Goal: Task Accomplishment & Management: Manage account settings

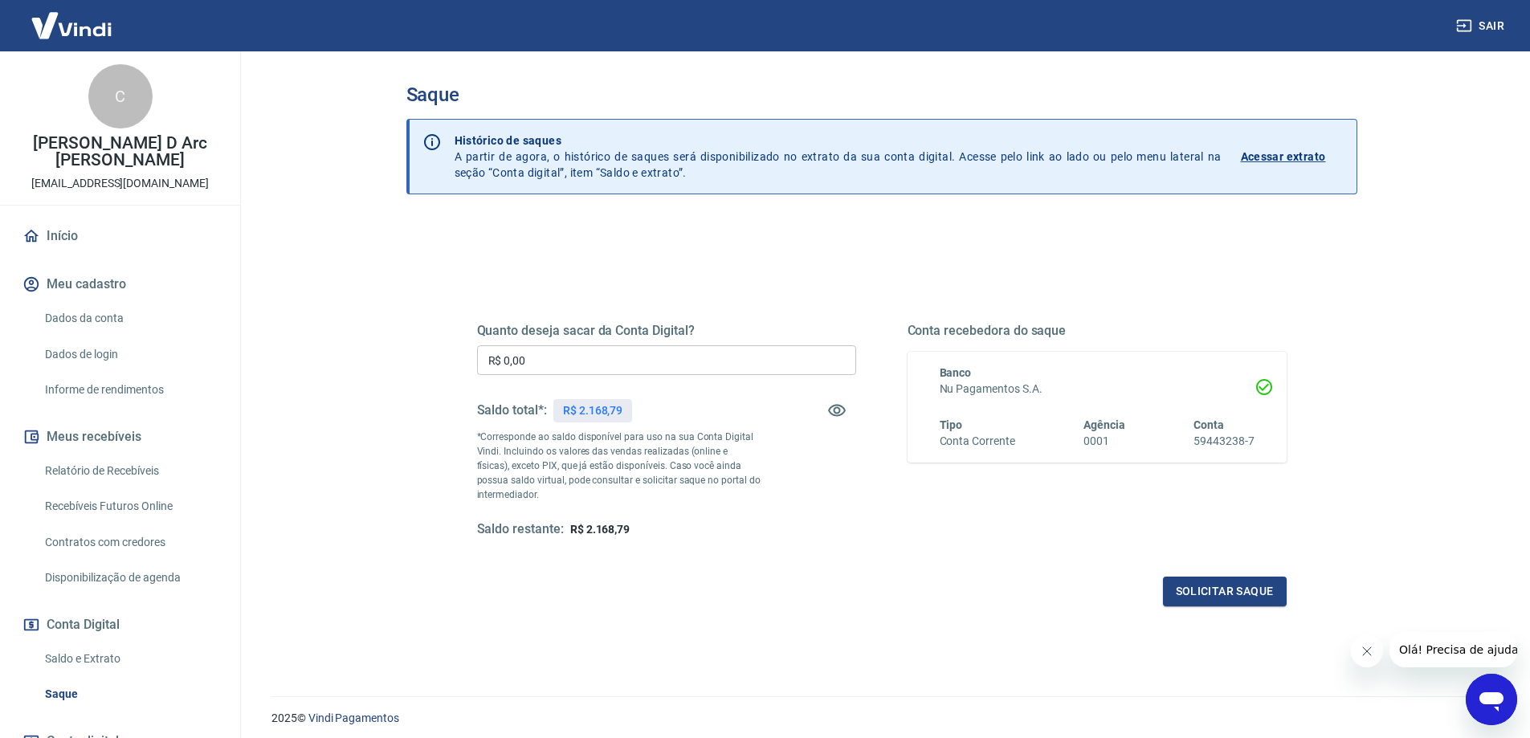
click at [554, 352] on input "R$ 0,00" at bounding box center [666, 360] width 379 height 30
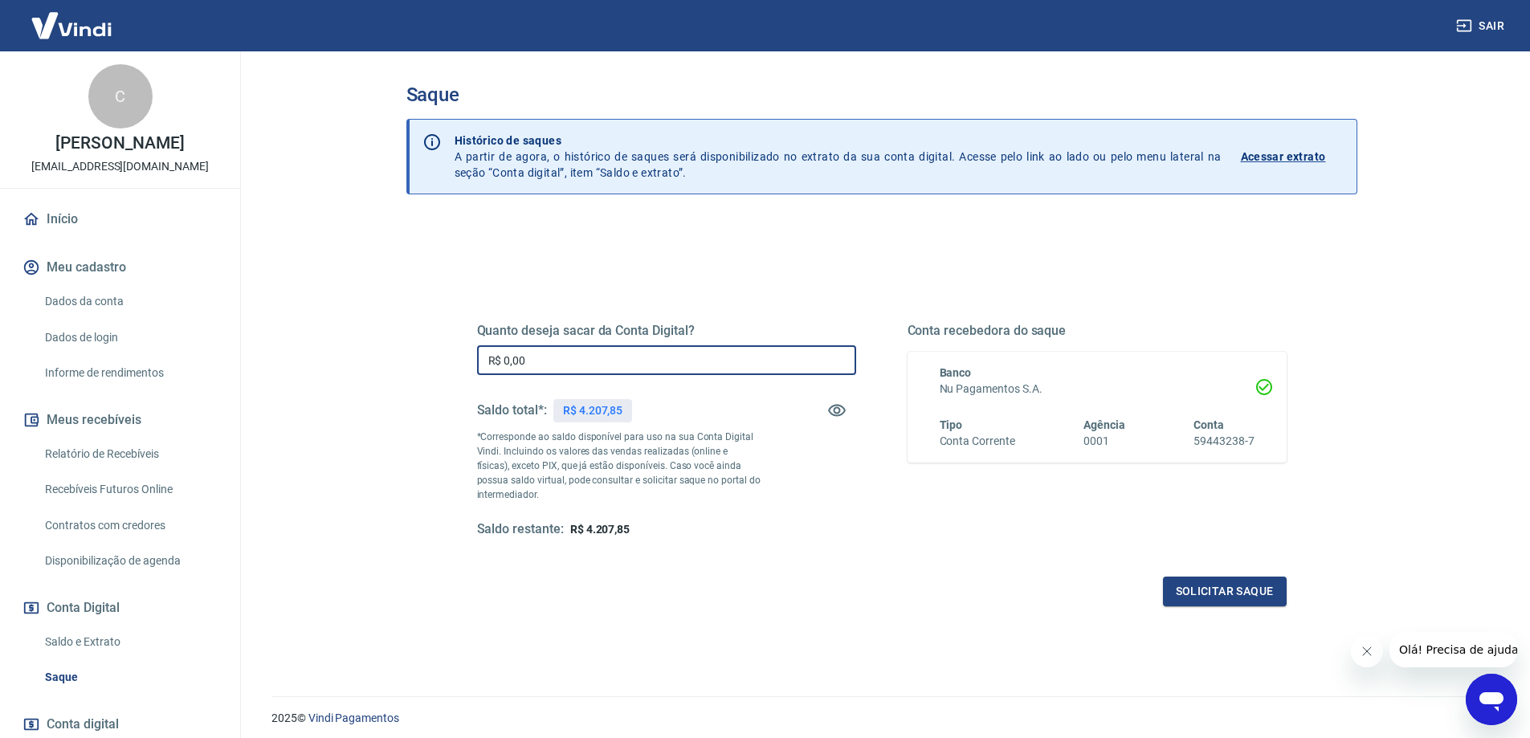
click at [717, 357] on input "R$ 0,00" at bounding box center [666, 360] width 379 height 30
type input "R$ 4.207,85"
click at [964, 535] on div "Conta recebedora do saque Banco Nu Pagamentos S.A. Tipo Conta Corrente Agência …" at bounding box center [1097, 430] width 379 height 215
click at [1269, 595] on button "Solicitar saque" at bounding box center [1225, 592] width 124 height 30
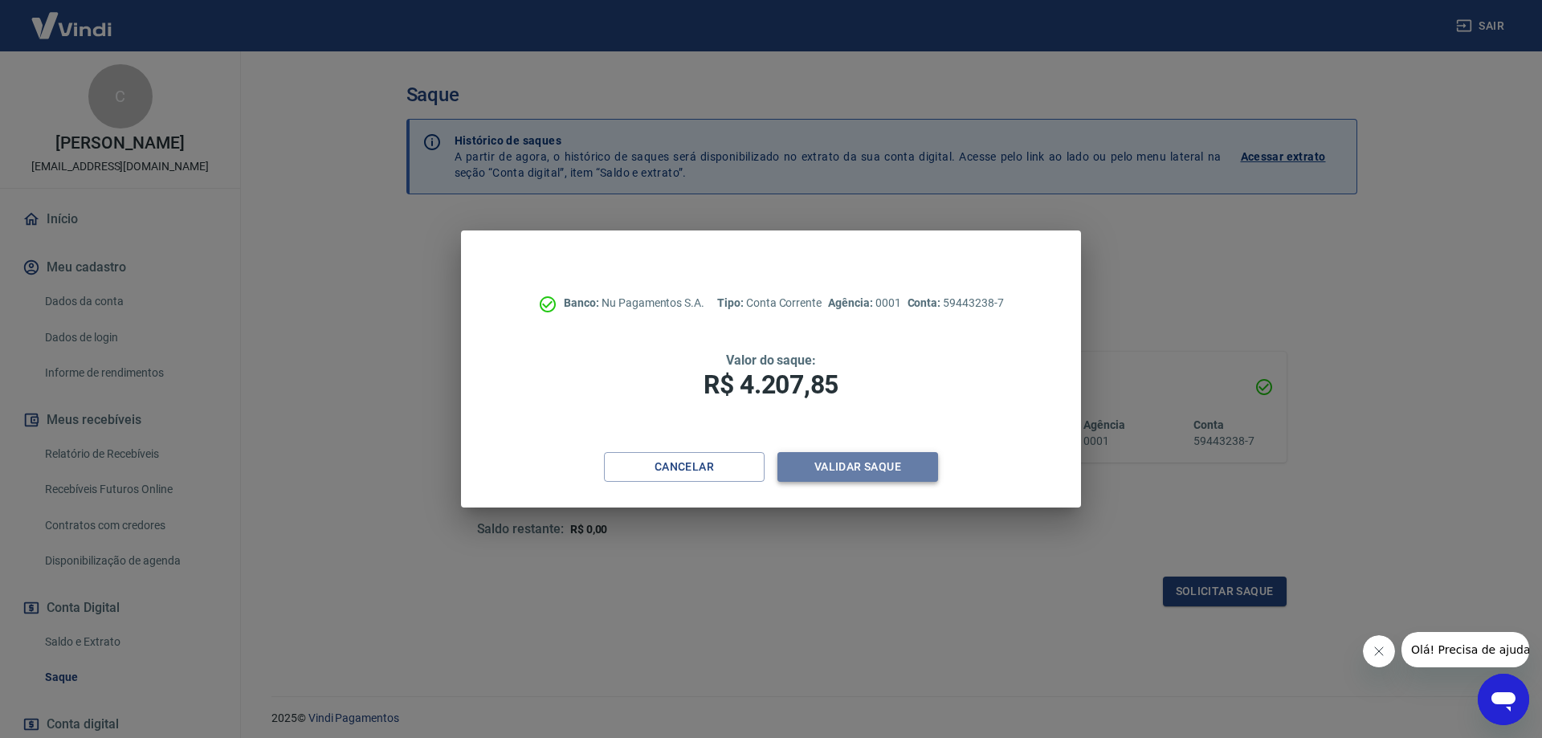
click at [861, 474] on button "Validar saque" at bounding box center [858, 467] width 161 height 30
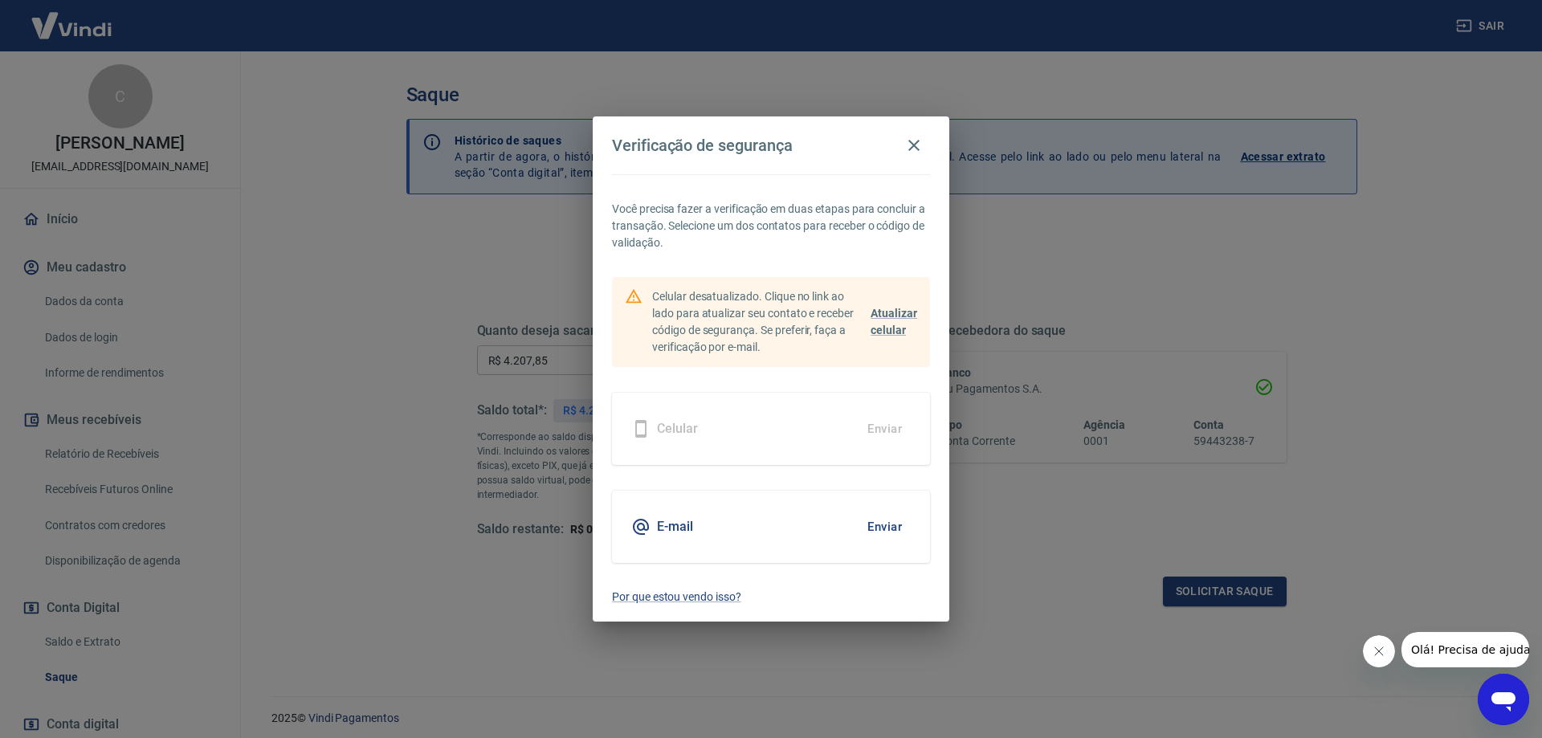
click at [882, 524] on button "Enviar" at bounding box center [885, 527] width 52 height 34
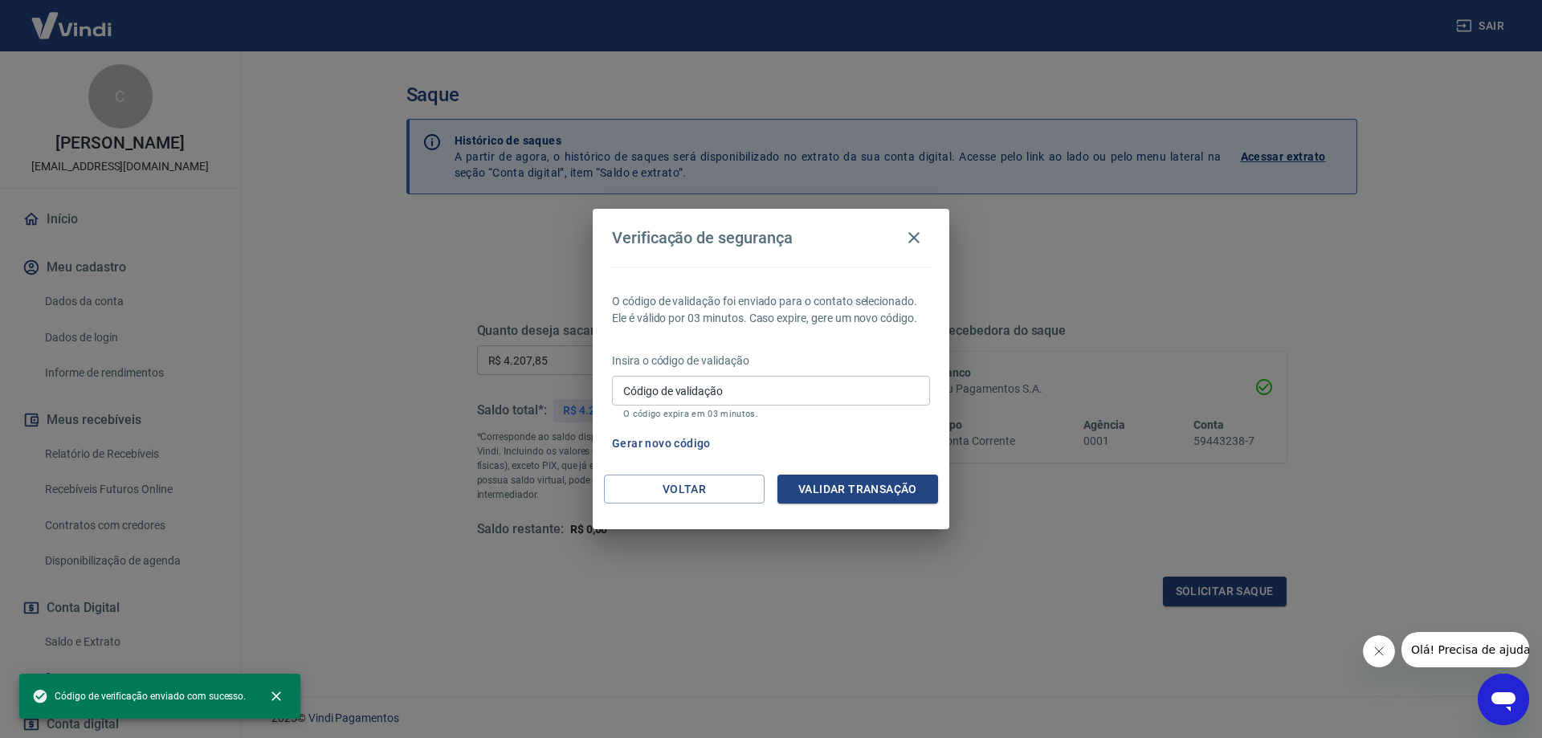
click at [718, 398] on input "Código de validação" at bounding box center [771, 391] width 318 height 30
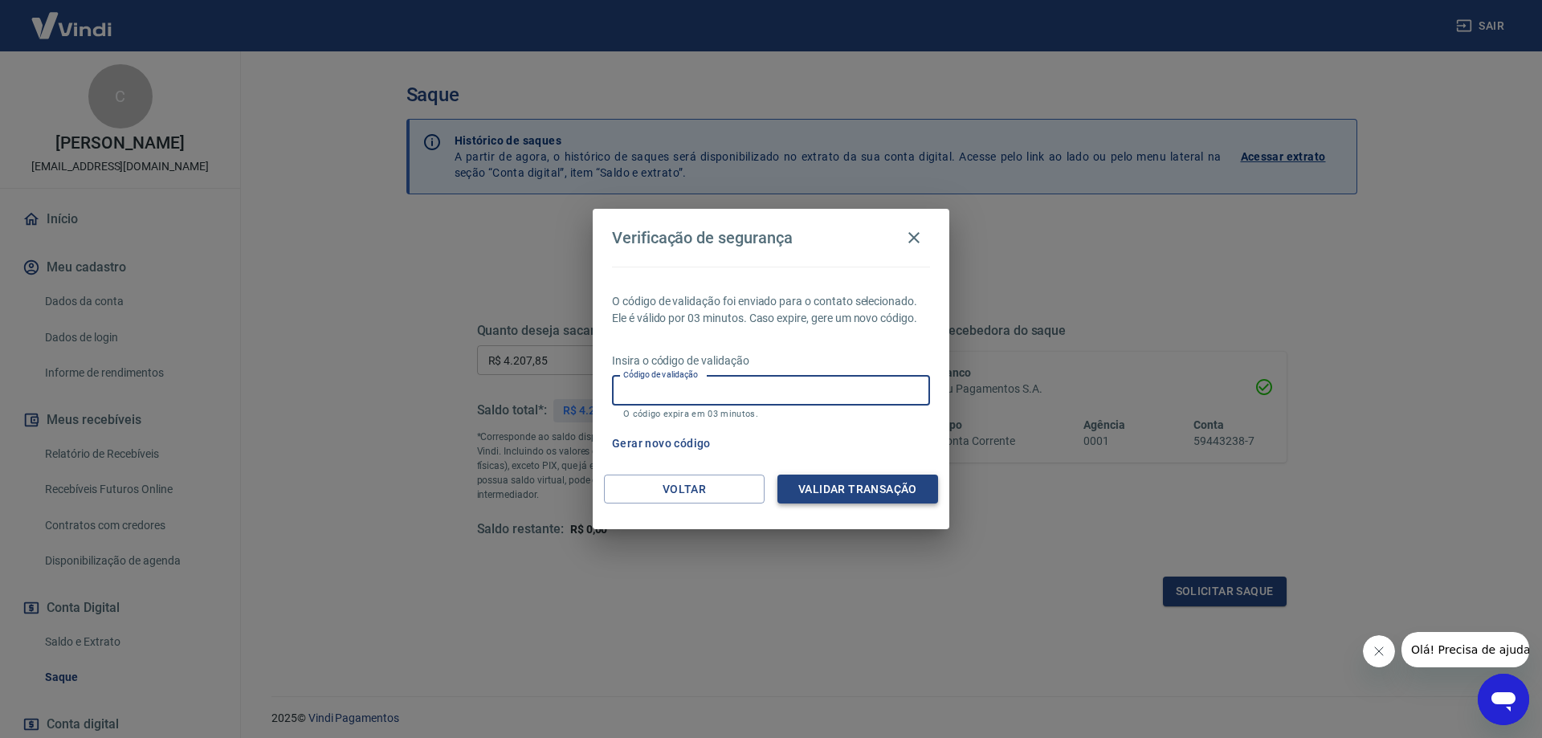
paste input "485420"
type input "485420"
click at [867, 498] on button "Validar transação" at bounding box center [858, 490] width 161 height 30
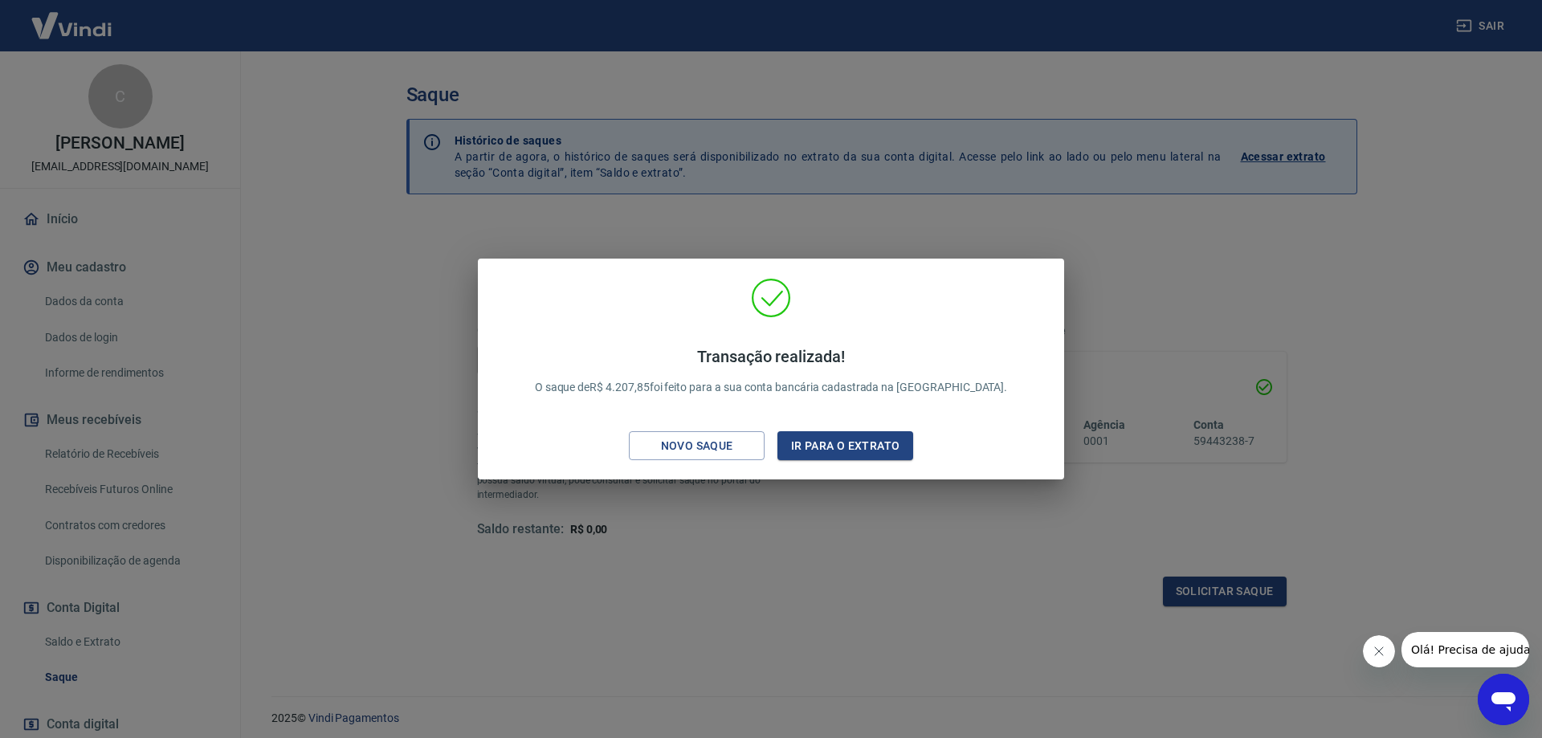
click at [817, 370] on p "Transação realizada! O saque de R$ 4.207,85 foi feito para a sua conta bancária…" at bounding box center [771, 371] width 473 height 49
